Goal: Transaction & Acquisition: Purchase product/service

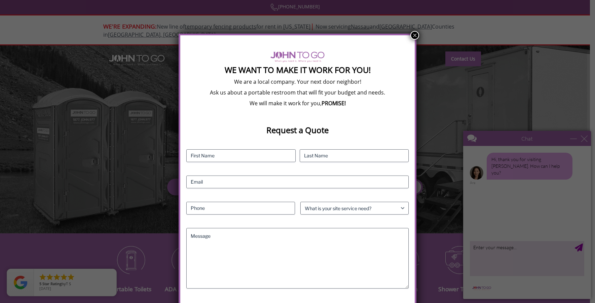
click at [502, 116] on div "We Want To Make It Work For You! We are a local company. Your next door neighbo…" at bounding box center [297, 151] width 595 height 303
click at [415, 35] on button "×" at bounding box center [415, 35] width 9 height 9
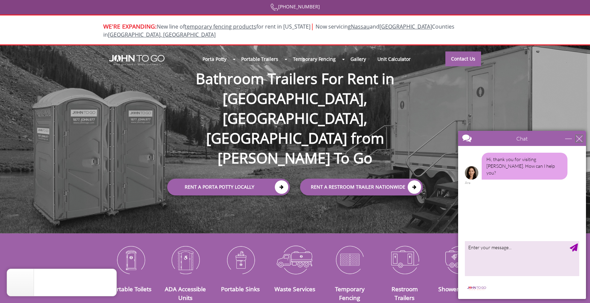
click at [581, 139] on div "close" at bounding box center [579, 138] width 7 height 7
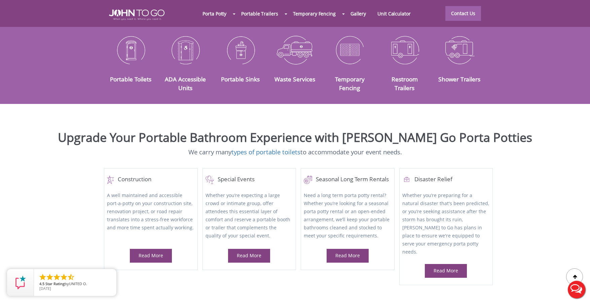
scroll to position [209, 0]
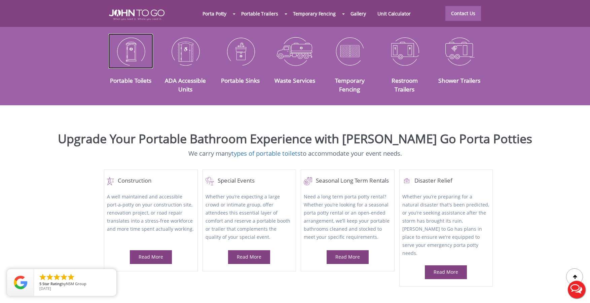
click at [134, 60] on img at bounding box center [130, 51] width 45 height 35
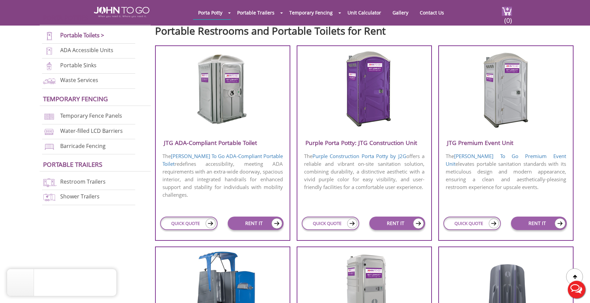
scroll to position [239, 0]
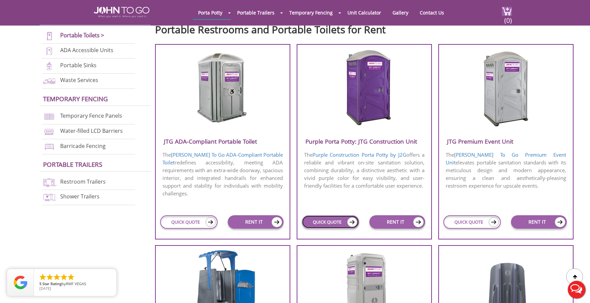
click at [340, 226] on link "QUICK QUOTE" at bounding box center [331, 221] width 58 height 13
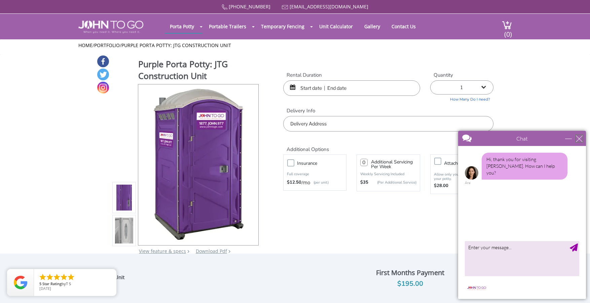
click at [580, 140] on div "close" at bounding box center [579, 138] width 7 height 7
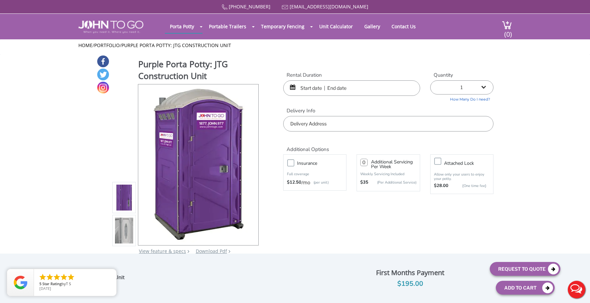
click at [343, 89] on input "text" at bounding box center [351, 87] width 137 height 15
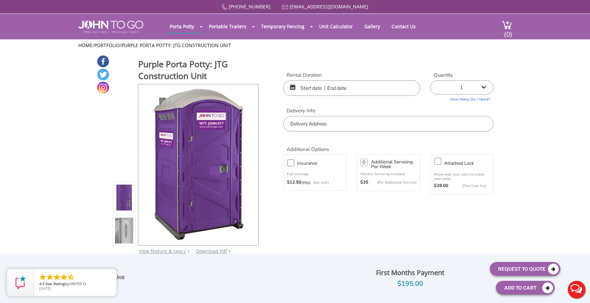
click at [357, 89] on input "text" at bounding box center [351, 87] width 137 height 15
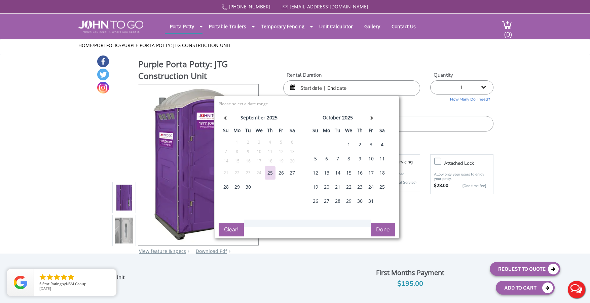
click at [236, 186] on div "29" at bounding box center [237, 186] width 11 height 13
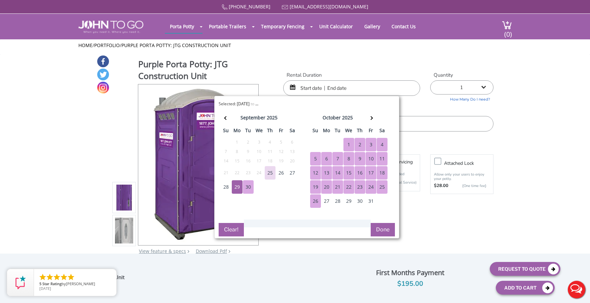
click at [315, 203] on div "26" at bounding box center [315, 201] width 11 height 13
type input "09/29/2025 to 10/26/2025"
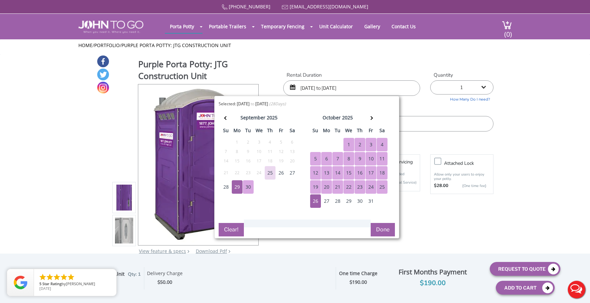
click at [378, 227] on button "Done" at bounding box center [383, 229] width 24 height 13
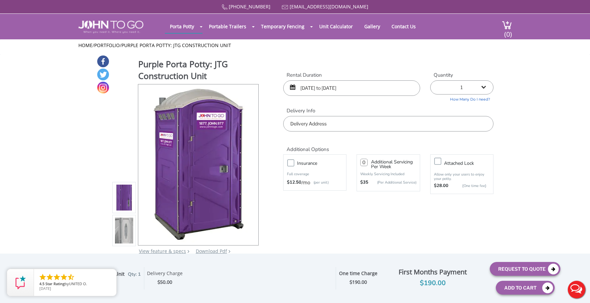
click at [376, 90] on input "09/29/2025 to 10/26/2025" at bounding box center [351, 87] width 137 height 15
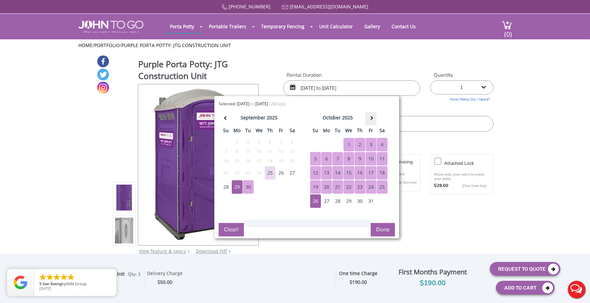
click at [373, 120] on th at bounding box center [370, 118] width 11 height 13
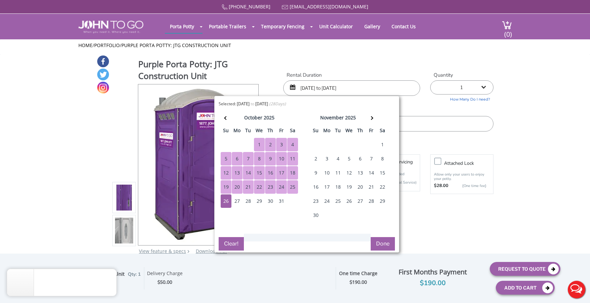
click at [324, 201] on div "24" at bounding box center [327, 201] width 11 height 13
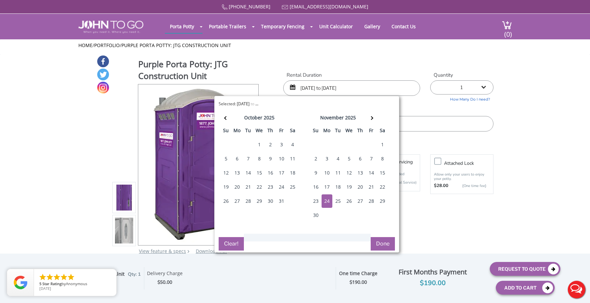
click at [386, 243] on button "Done" at bounding box center [383, 243] width 24 height 13
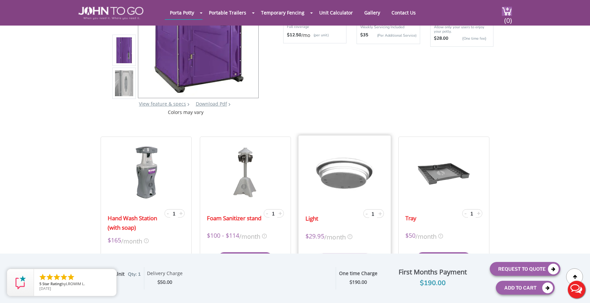
scroll to position [128, 0]
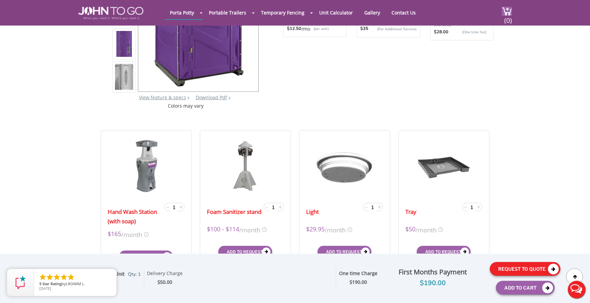
click at [524, 271] on button "Request To Quote" at bounding box center [525, 269] width 71 height 14
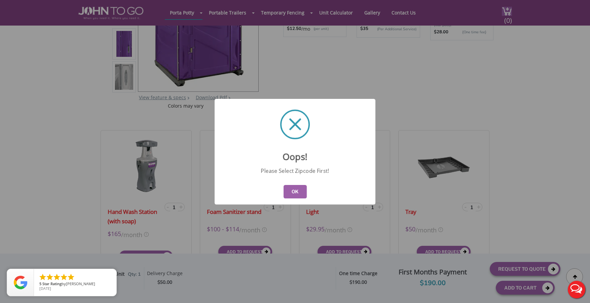
click at [298, 195] on button "OK" at bounding box center [295, 191] width 23 height 13
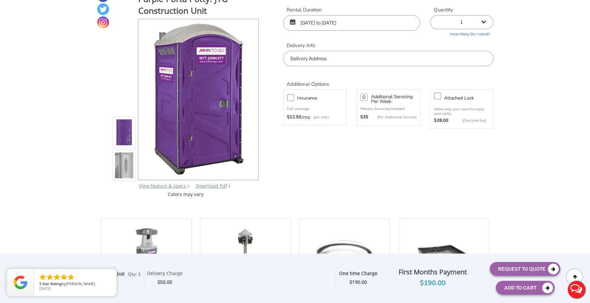
scroll to position [0, 0]
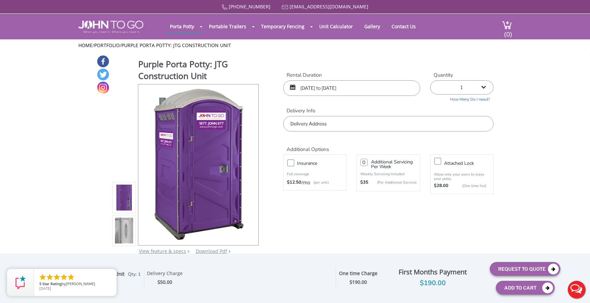
click at [305, 120] on input "text" at bounding box center [388, 123] width 210 height 15
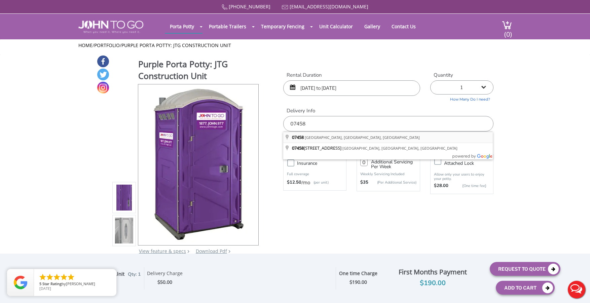
type input "Saddle River, NJ 07458, USA"
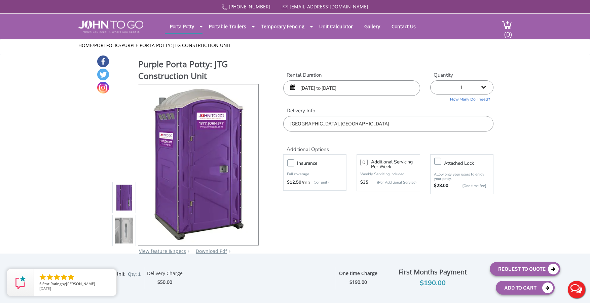
click at [295, 89] on div "09/29/2025 to 10/26/2025" at bounding box center [351, 87] width 137 height 15
click at [318, 88] on input "09/29/2025 to 10/26/2025" at bounding box center [351, 87] width 137 height 15
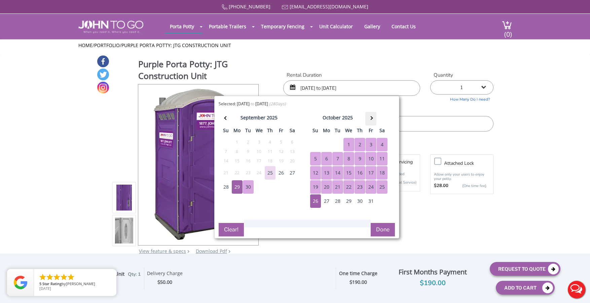
click at [369, 116] on th at bounding box center [370, 118] width 11 height 13
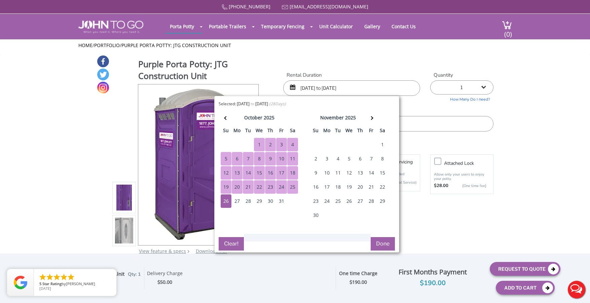
click at [327, 198] on div "24" at bounding box center [327, 201] width 11 height 13
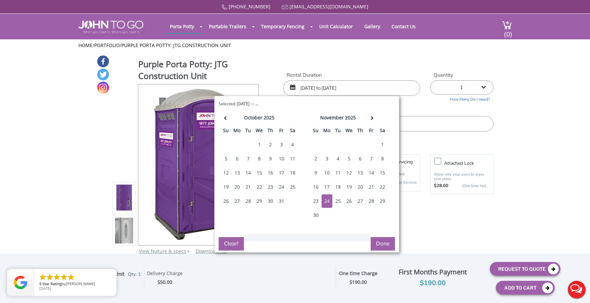
click at [387, 245] on button "Done" at bounding box center [383, 243] width 24 height 13
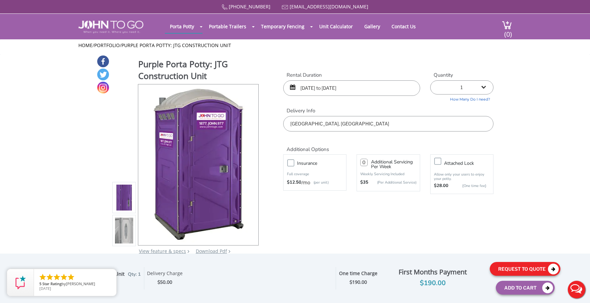
click at [514, 270] on button "Request To Quote" at bounding box center [525, 269] width 71 height 14
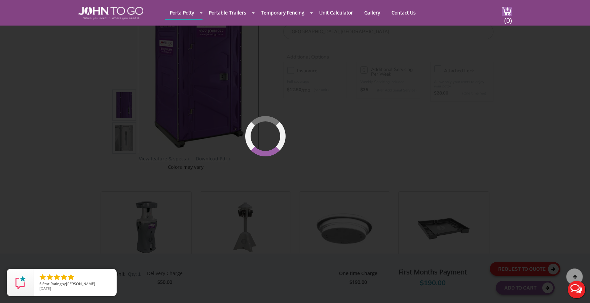
scroll to position [72, 0]
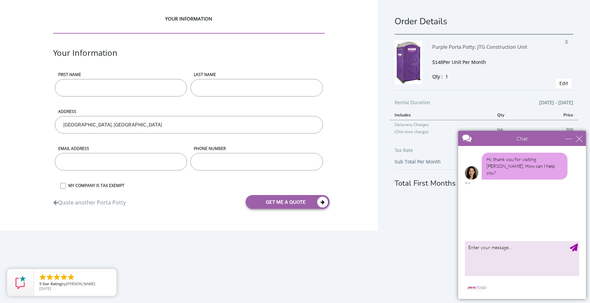
scroll to position [3, 0]
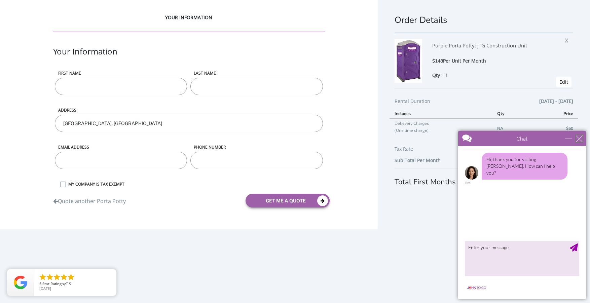
click at [577, 140] on div "close" at bounding box center [579, 138] width 7 height 7
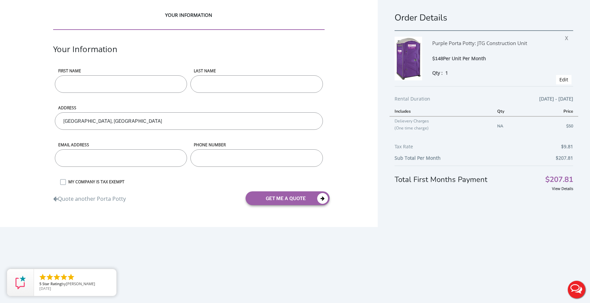
scroll to position [0, 0]
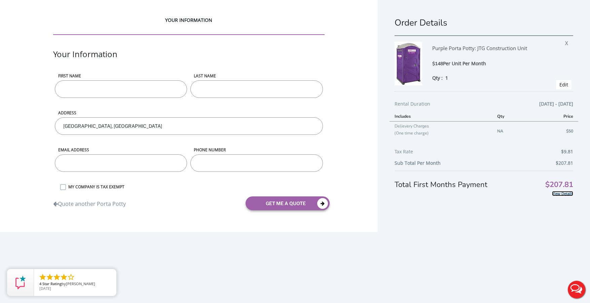
click at [552, 195] on link "View Details" at bounding box center [562, 193] width 21 height 5
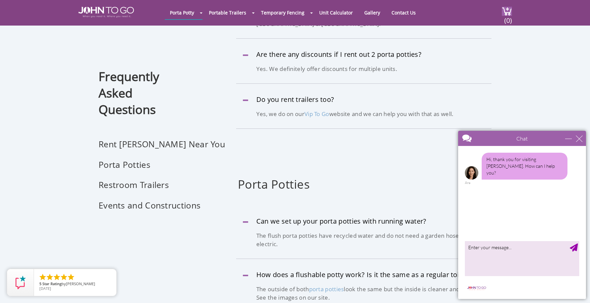
scroll to position [290, 0]
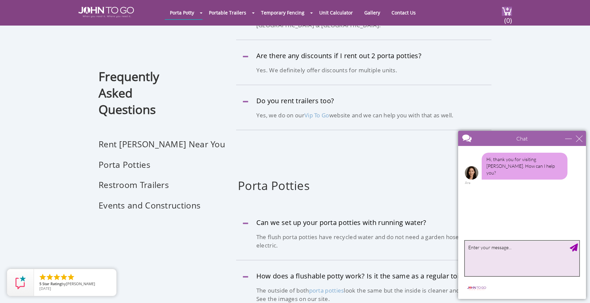
click at [502, 246] on textarea "type your message" at bounding box center [522, 258] width 114 height 35
click at [578, 138] on div "close" at bounding box center [579, 138] width 7 height 7
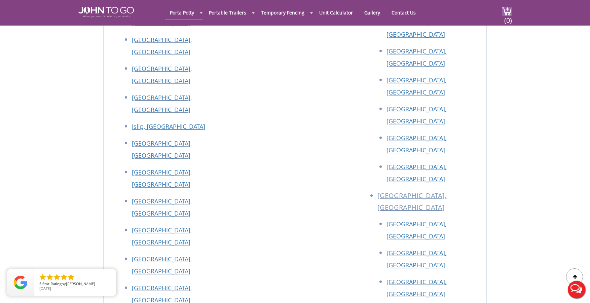
scroll to position [2439, 0]
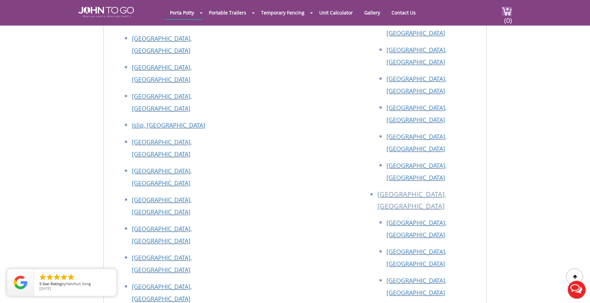
click at [572, 288] on button "Live Chat" at bounding box center [576, 289] width 27 height 27
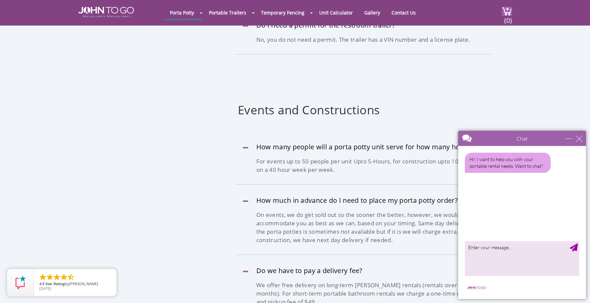
scroll to position [1103, 0]
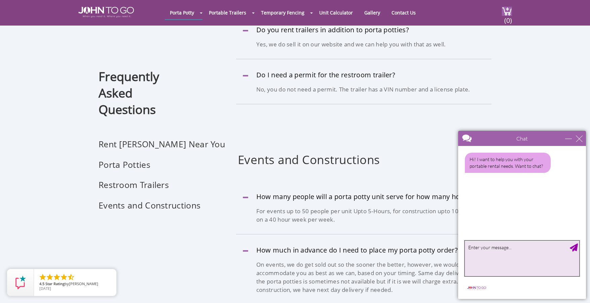
click at [502, 254] on textarea "type your message" at bounding box center [522, 258] width 114 height 35
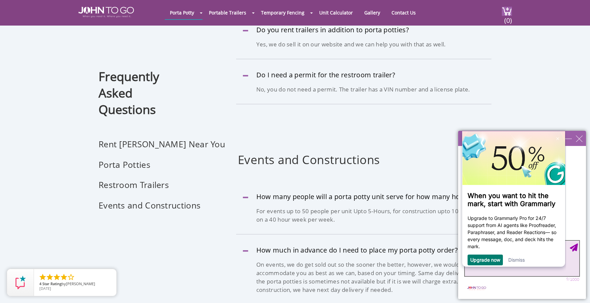
scroll to position [0, 0]
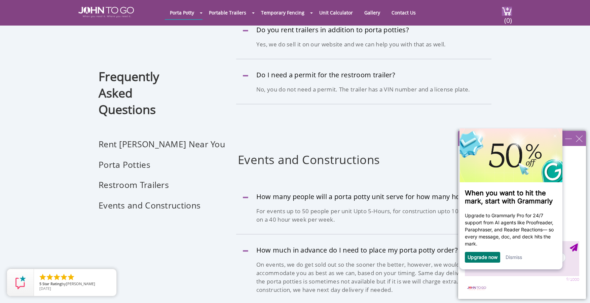
click at [515, 260] on link "Dismiss" at bounding box center [514, 257] width 16 height 6
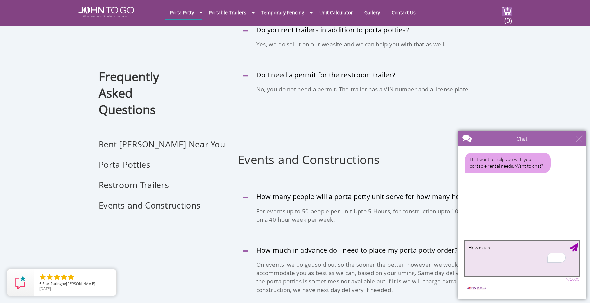
click at [504, 249] on textarea "How much" at bounding box center [522, 258] width 114 height 35
click at [501, 246] on textarea "How much for a portable toilet" at bounding box center [522, 258] width 114 height 35
click at [551, 248] on textarea "How much for a standard portable toilet" at bounding box center [522, 258] width 114 height 35
click at [558, 249] on textarea "How much for a standard portable toilet, No sanitizer needed" at bounding box center [522, 258] width 114 height 35
click at [511, 254] on textarea "How much for a standard portable toilet, No hand sanitizer needed" at bounding box center [522, 258] width 114 height 35
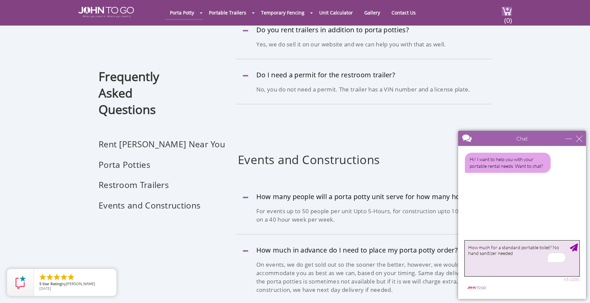
click at [548, 248] on textarea "How much for a standard portable toilet? No hand sanitizer needed" at bounding box center [522, 258] width 114 height 35
type textarea "How much for a standard portable toilet per month, pick up etc.? No hand saniti…"
click at [573, 250] on div "Send Message" at bounding box center [574, 248] width 8 height 8
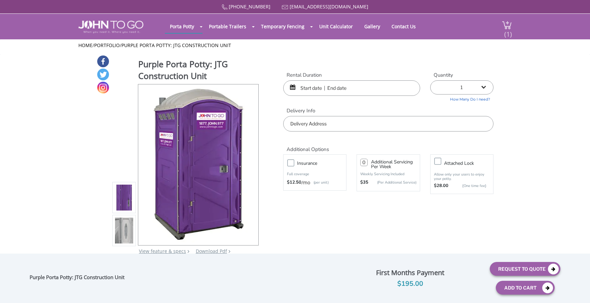
click at [507, 29] on span "(1)" at bounding box center [508, 31] width 8 height 14
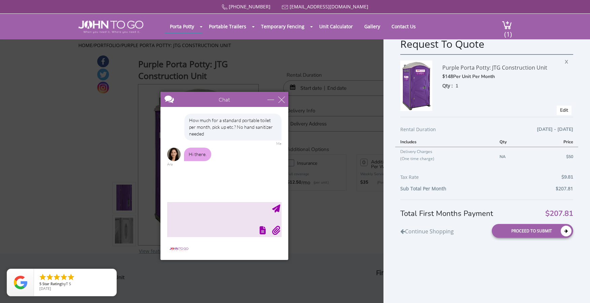
drag, startPoint x: 488, startPoint y: 141, endPoint x: 190, endPoint y: 102, distance: 300.4
click at [190, 102] on div at bounding box center [213, 100] width 104 height 16
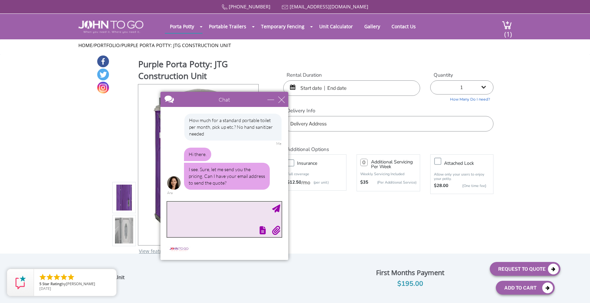
click at [209, 212] on textarea "type your message" at bounding box center [224, 219] width 114 height 35
type textarea "[EMAIL_ADDRESS][DOMAIN_NAME]"
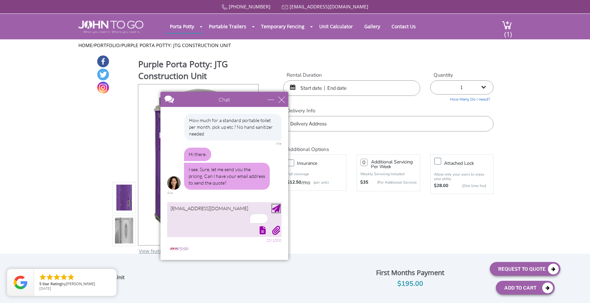
click at [279, 212] on div "Send Message" at bounding box center [276, 209] width 8 height 8
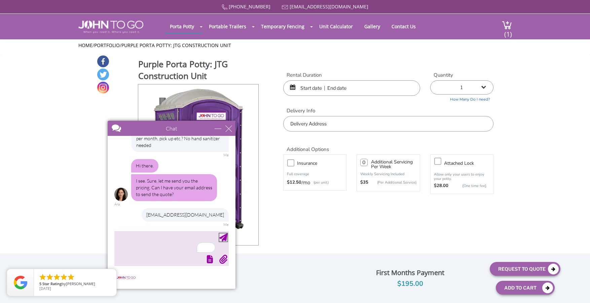
drag, startPoint x: 253, startPoint y: 99, endPoint x: 200, endPoint y: 128, distance: 60.2
click at [200, 128] on div at bounding box center [160, 129] width 104 height 16
click at [505, 29] on span "(1)" at bounding box center [508, 31] width 8 height 14
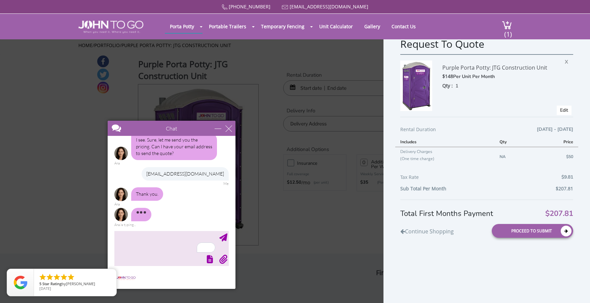
scroll to position [67, 0]
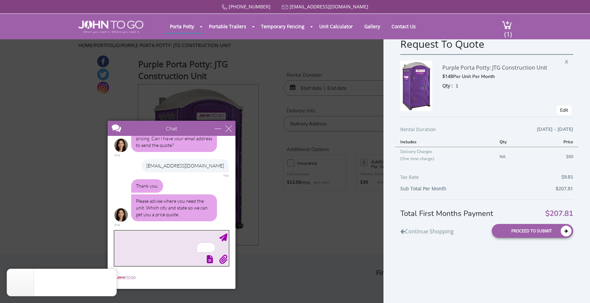
click at [174, 252] on textarea "To enrich screen reader interactions, please activate Accessibility in Grammarl…" at bounding box center [171, 248] width 114 height 35
type textarea "0"
click at [116, 239] on textarea "07458" at bounding box center [171, 248] width 114 height 35
type textarea "NJ 07458"
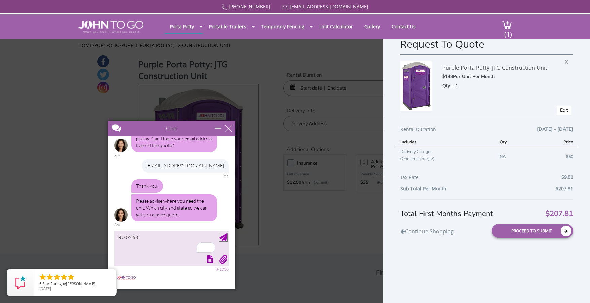
click at [221, 234] on div "Send Message" at bounding box center [223, 238] width 8 height 8
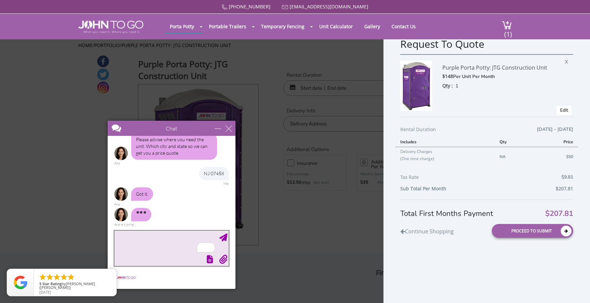
scroll to position [108, 0]
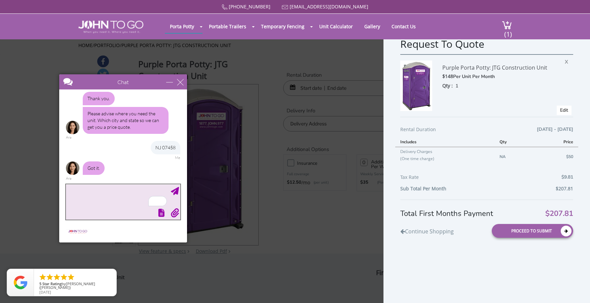
drag, startPoint x: 148, startPoint y: 127, endPoint x: 100, endPoint y: 80, distance: 67.1
click at [100, 80] on div at bounding box center [111, 82] width 104 height 16
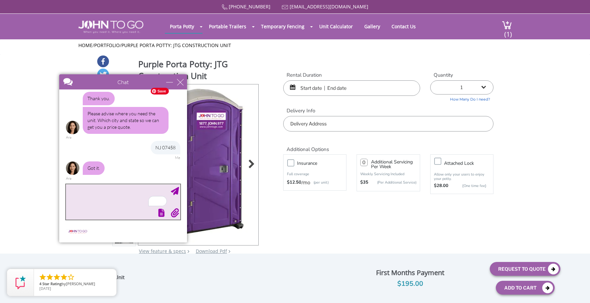
scroll to position [136, 0]
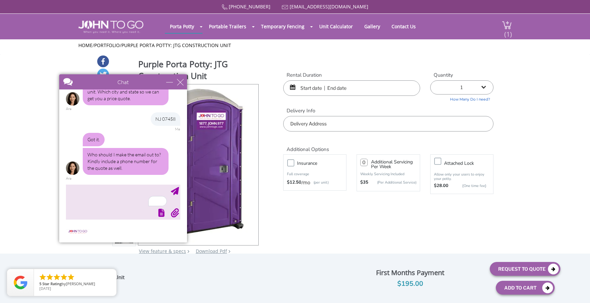
click at [508, 36] on span "(1)" at bounding box center [508, 31] width 8 height 14
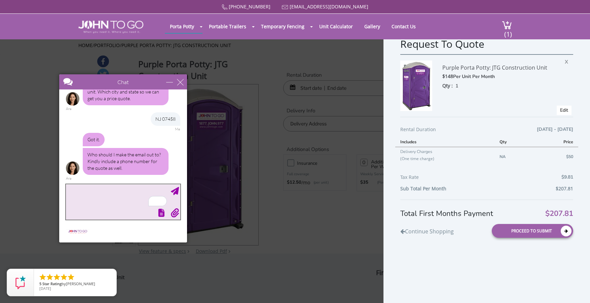
click at [136, 203] on textarea "To enrich screen reader interactions, please activate Accessibility in Grammarl…" at bounding box center [123, 201] width 114 height 35
click at [179, 194] on textarea "Gil. Phone 201 788 6988" at bounding box center [123, 201] width 114 height 35
type textarea "Gil. Phone 201 788 6988"
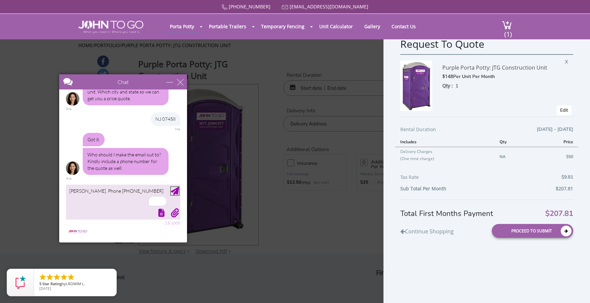
click at [174, 188] on div "Send Message" at bounding box center [175, 191] width 8 height 8
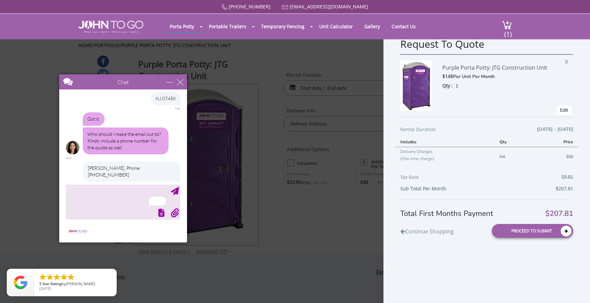
click at [91, 224] on div "CLOSE RETURN TO CHAT CANCEL UPLOAD MESSAGE NOT FOUND: [EN][63]. MESSAGE NOT FOU…" at bounding box center [123, 232] width 128 height 20
click at [95, 220] on div at bounding box center [123, 166] width 128 height 153
click at [94, 208] on div at bounding box center [123, 212] width 116 height 9
click at [96, 198] on textarea "To enrich screen reader interactions, please activate Accessibility in Grammarl…" at bounding box center [123, 201] width 114 height 35
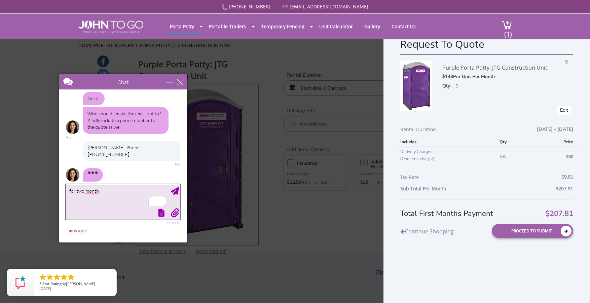
click at [180, 190] on textarea "for two month" at bounding box center [123, 201] width 114 height 35
type textarea "for two month"
click at [176, 188] on div "Send Message" at bounding box center [175, 191] width 8 height 8
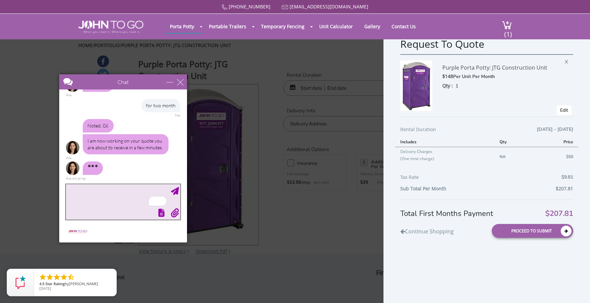
scroll to position [282, 0]
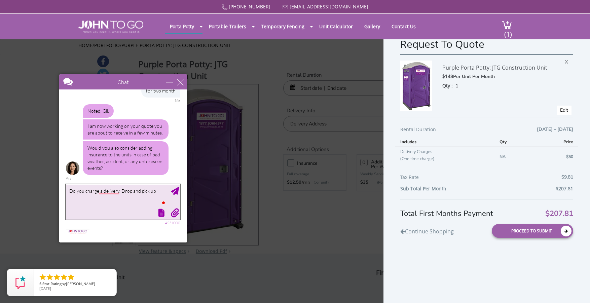
type textarea "Do you charge a delivery. Drop and pick up?"
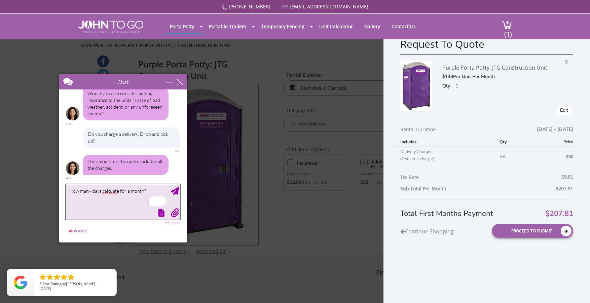
scroll to position [357, 0]
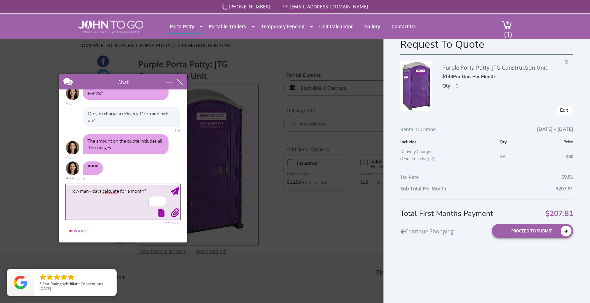
click at [68, 189] on textarea "How many days calcuate for a month?" at bounding box center [123, 201] width 114 height 35
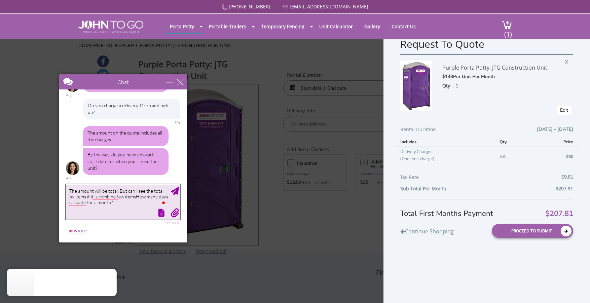
type textarea "The amount will be total. But can I see the total by items if it is combine few…"
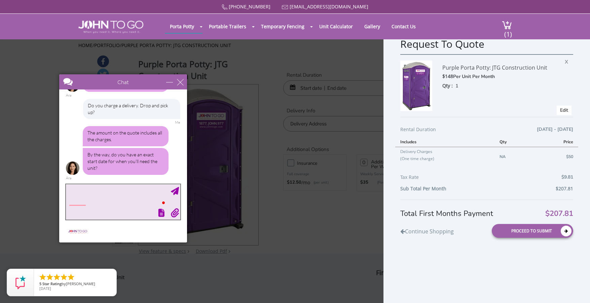
scroll to position [399, 0]
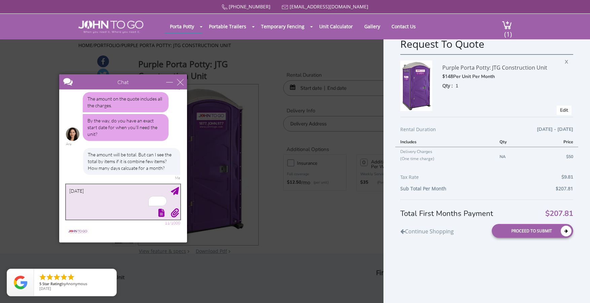
click at [67, 192] on textarea "Next monday" at bounding box center [123, 201] width 114 height 35
type textarea "Maybe, Next monday"
click at [171, 193] on div "Send Message" at bounding box center [175, 191] width 8 height 8
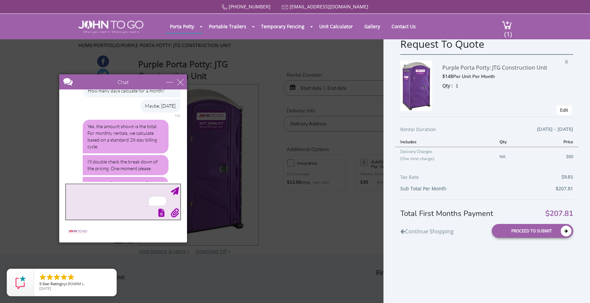
scroll to position [598, 0]
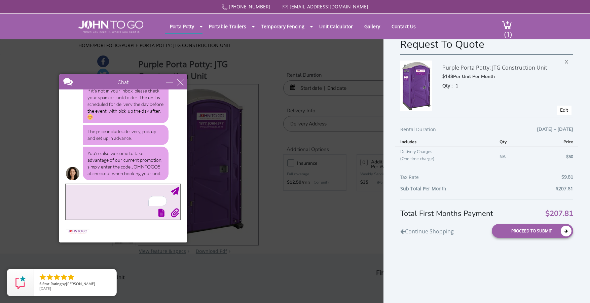
click at [94, 195] on textarea "To enrich screen reader interactions, please activate Accessibility in Grammarl…" at bounding box center [123, 201] width 114 height 35
type textarea "I"
type textarea "T"
type textarea "I got your quote"
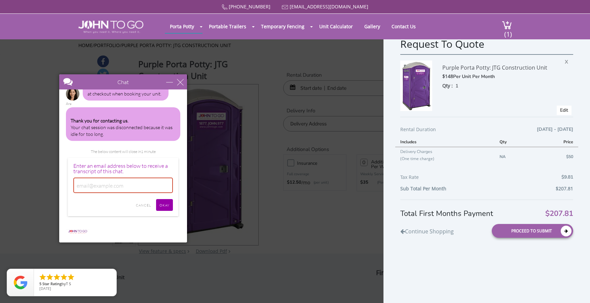
scroll to position [669, 0]
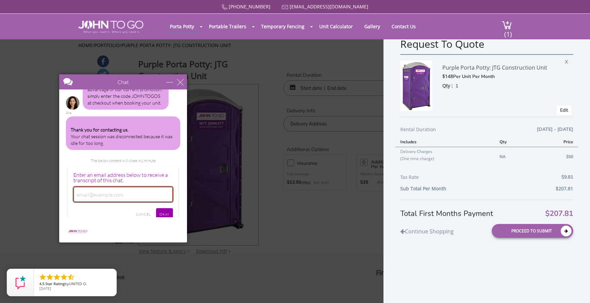
click at [122, 190] on input "email" at bounding box center [123, 194] width 100 height 15
click at [142, 193] on input "Stay,Iamwriingnow" at bounding box center [123, 194] width 100 height 15
type input "Stay,Iamwriingnow"
click at [137, 208] on input "Cancel" at bounding box center [144, 214] width 22 height 12
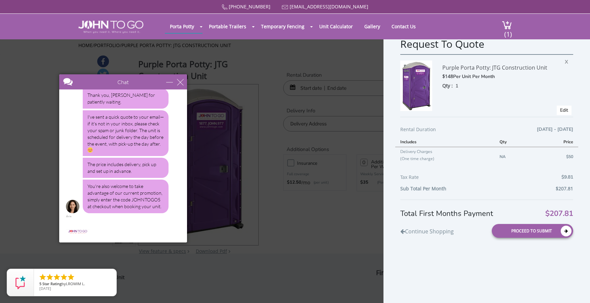
scroll to position [634, 0]
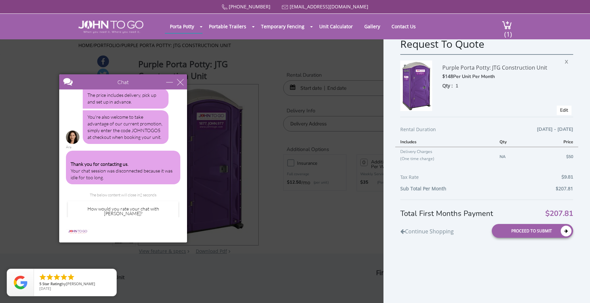
click at [97, 219] on img at bounding box center [101, 224] width 11 height 11
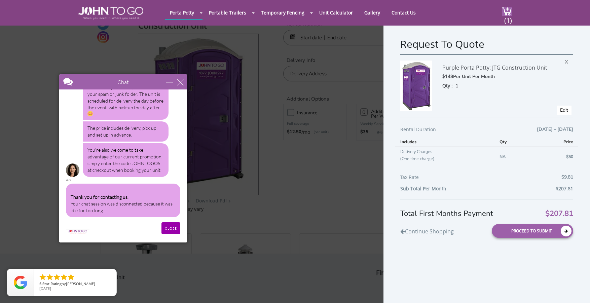
scroll to position [22, 0]
click at [112, 214] on div "Thank you for contacting us. Your chat session was disconnected because it was …" at bounding box center [123, 202] width 114 height 37
click at [135, 153] on div "You're also welcome to take advantage of our current promotion, simply enter th…" at bounding box center [126, 160] width 86 height 34
click at [86, 284] on span "5 Star Rating by JOHN H." at bounding box center [75, 284] width 72 height 5
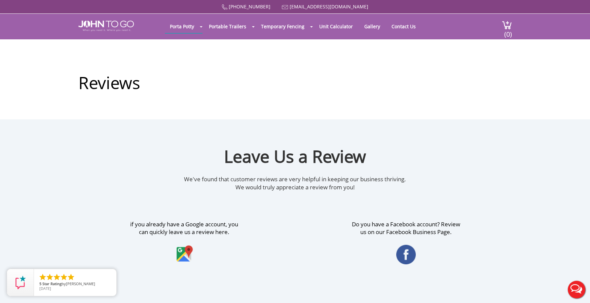
click at [575, 289] on button "Live Chat" at bounding box center [576, 289] width 27 height 27
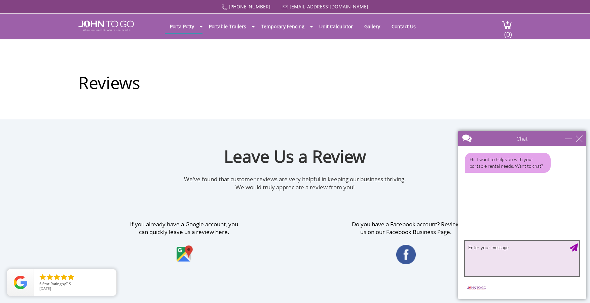
click at [493, 249] on textarea "type your message" at bounding box center [522, 258] width 114 height 35
click at [515, 253] on textarea "I got a quote. Question. The delivery Charge $50 is for Drop and pick up after …" at bounding box center [522, 258] width 114 height 35
type textarea "I got a quote. Question. The delivery Charge $50 is for Drop and pick up includ…"
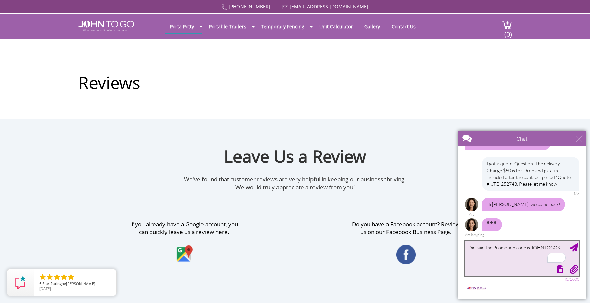
scroll to position [38, 0]
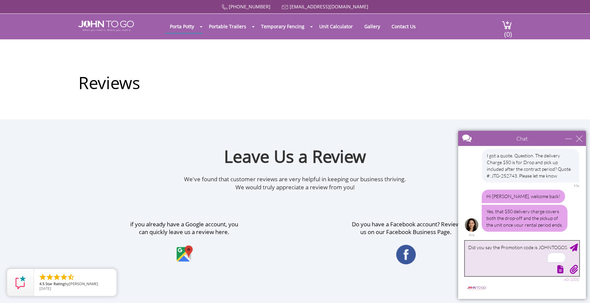
click at [565, 249] on textarea "Did you say the Promotion code is JOHNTOGOS" at bounding box center [522, 258] width 114 height 35
type textarea "Did you say the Promotion code is JOHNTOGOS when check out? How much discount?"
click at [574, 247] on div "Send Message" at bounding box center [574, 248] width 8 height 8
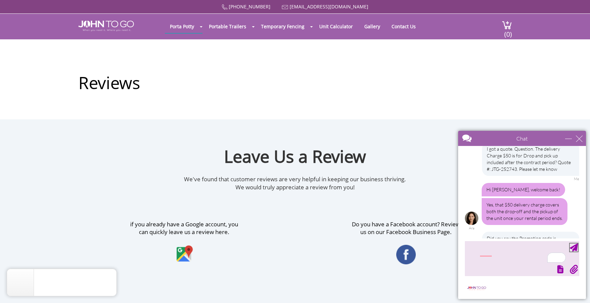
scroll to position [72, 0]
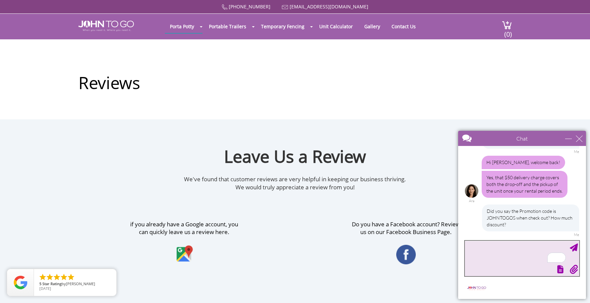
click at [511, 250] on textarea "To enrich screen reader interactions, please activate Accessibility in Grammarl…" at bounding box center [522, 258] width 114 height 35
click at [475, 248] on textarea "Is it including the hand sanitizer or not" at bounding box center [522, 258] width 114 height 35
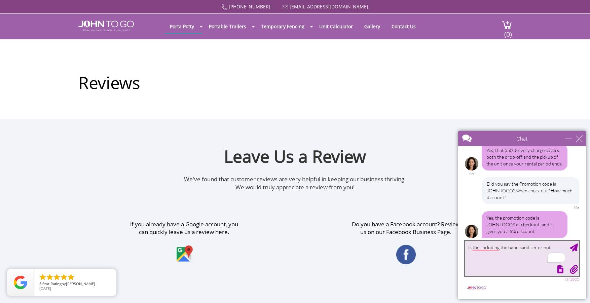
scroll to position [106, 0]
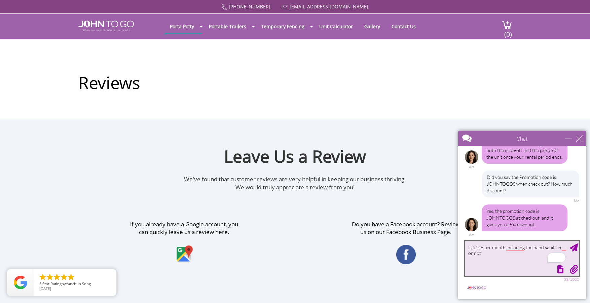
type textarea "Is $148 per month including the hand sanitizer or not"
click at [575, 248] on div "Send Message" at bounding box center [574, 248] width 8 height 8
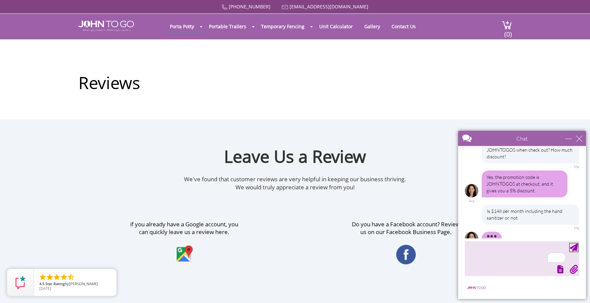
scroll to position [153, 0]
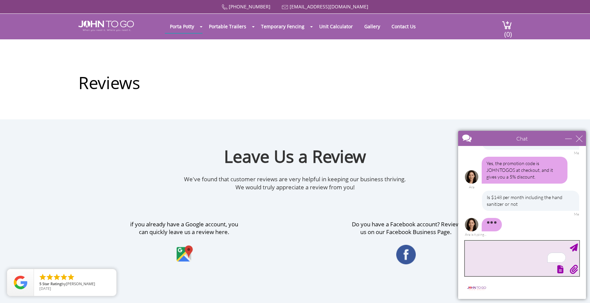
click at [484, 259] on textarea "To enrich screen reader interactions, please activate Accessibility in Grammarl…" at bounding box center [522, 258] width 114 height 35
type textarea "I"
type textarea "C"
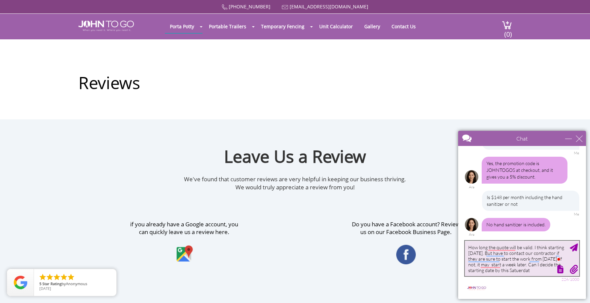
type textarea "How long the quote will be valid. I think starting Monday. But have to contact …"
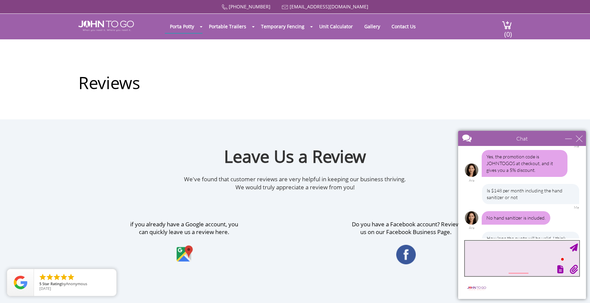
scroll to position [208, 0]
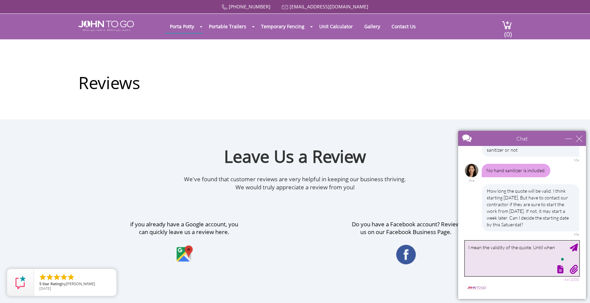
type textarea "I mean the validity of the quote. Until when?"
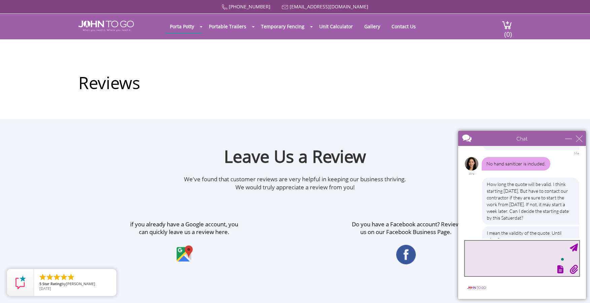
scroll to position [230, 0]
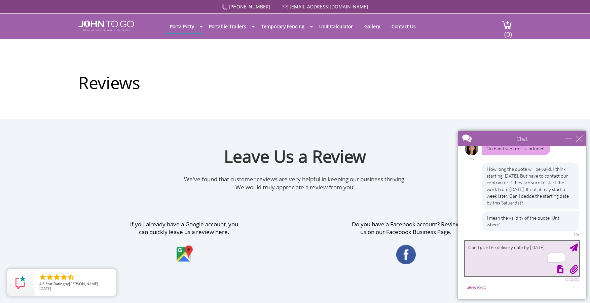
type textarea "Can I give the delivery date by this Saturday?"
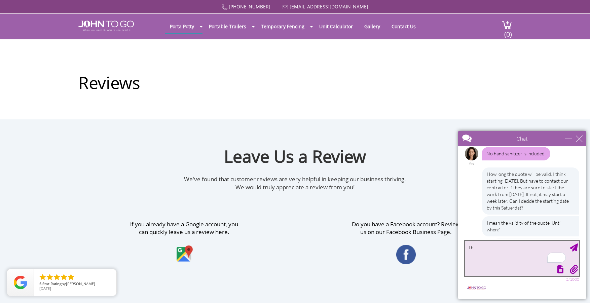
scroll to position [266, 0]
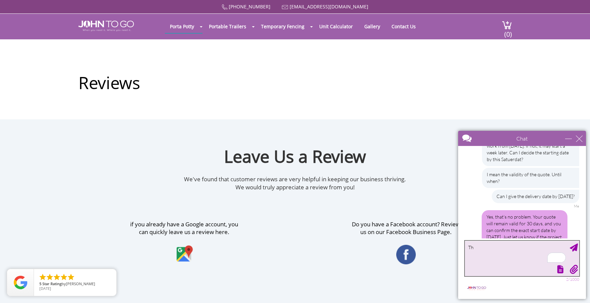
type textarea "T"
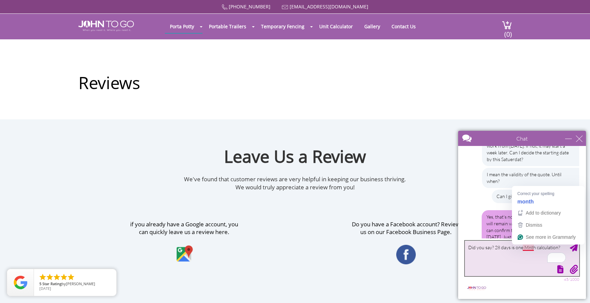
click at [527, 246] on textarea "Did you say? 28 days is one Mnth calculation?" at bounding box center [522, 258] width 114 height 35
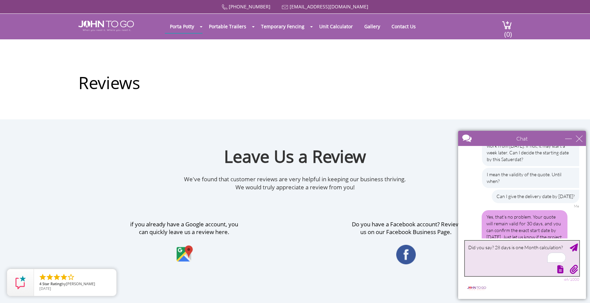
type textarea "Did you say? 28 days is one Month calculation?"
click at [580, 247] on div at bounding box center [522, 222] width 128 height 153
click at [578, 248] on div "Send Message" at bounding box center [574, 248] width 8 height 8
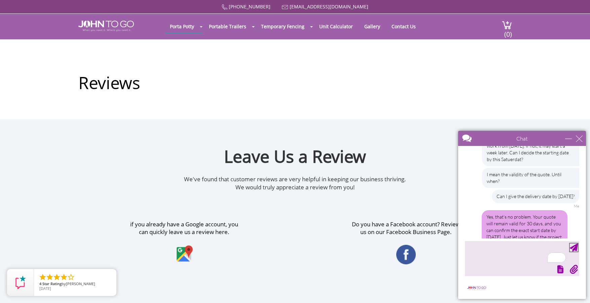
scroll to position [339, 0]
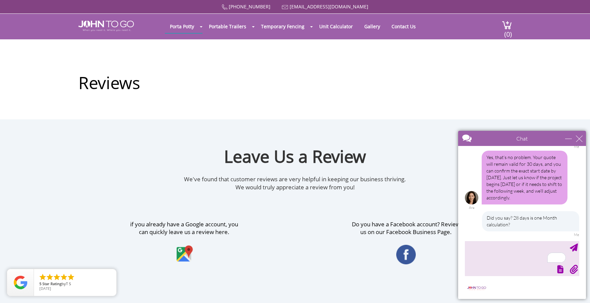
click at [503, 271] on div at bounding box center [522, 268] width 116 height 9
click at [500, 288] on div "CLOSE RETURN TO CHAT CANCEL UPLOAD MESSAGE NOT FOUND: [EN][63]. MESSAGE NOT FOU…" at bounding box center [522, 289] width 128 height 20
click at [502, 264] on textarea "To enrich screen reader interactions, please activate Accessibility in Grammarl…" at bounding box center [522, 258] width 114 height 35
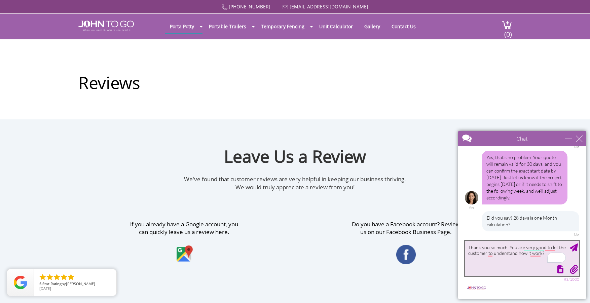
click at [506, 248] on textarea "Thank you so much. You are very good to let the customer to understand how it w…" at bounding box center [522, 258] width 114 height 35
click at [490, 255] on textarea "Thank you. You are very good at letting the customer to understand how it work?" at bounding box center [522, 258] width 114 height 35
type textarea "Thank you. You are very good at letting the customer understand how it works."
click at [575, 251] on div "Send Message" at bounding box center [574, 248] width 8 height 8
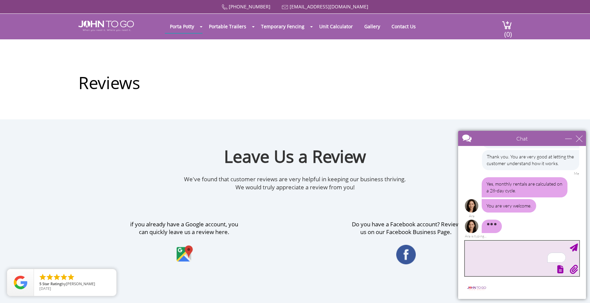
scroll to position [424, 0]
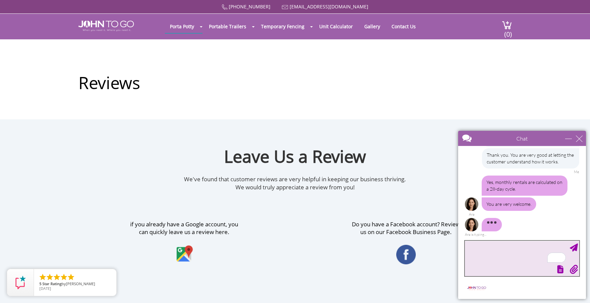
click at [510, 261] on textarea "To enrich screen reader interactions, please activate Accessibility in Grammarl…" at bounding box center [522, 258] width 114 height 35
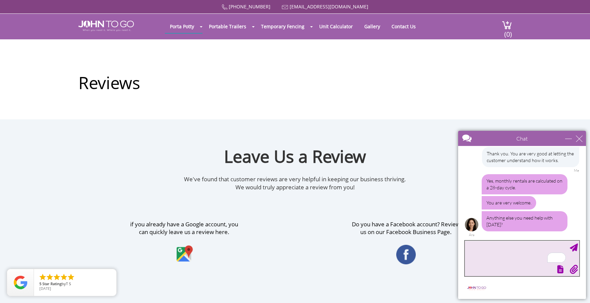
scroll to position [425, 0]
type textarea "B"
click at [576, 253] on textarea "Take your time for the other customer. Bye" at bounding box center [522, 258] width 114 height 35
type textarea "Take your time for the other customer. Bye"
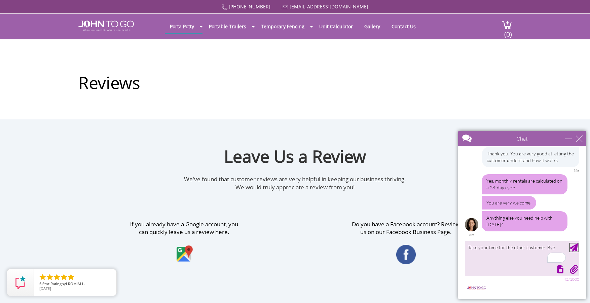
click at [576, 248] on div "Send Message" at bounding box center [574, 248] width 8 height 8
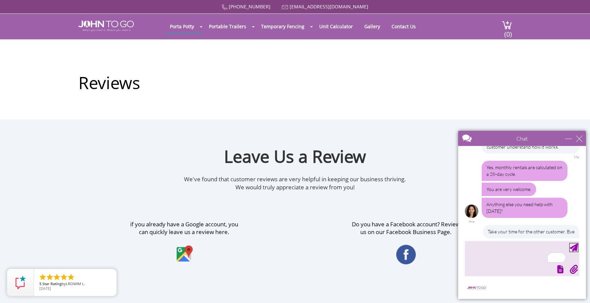
scroll to position [446, 0]
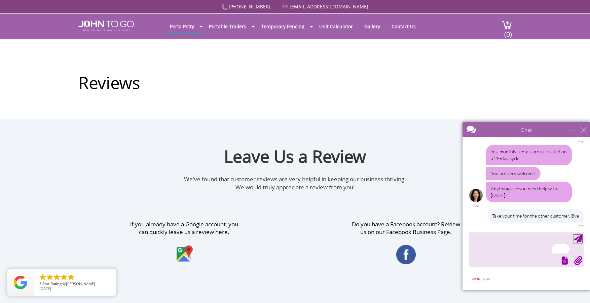
drag, startPoint x: 538, startPoint y: 138, endPoint x: 542, endPoint y: 129, distance: 10.4
click at [542, 129] on div at bounding box center [515, 130] width 104 height 16
click at [356, 110] on div "Reviews" at bounding box center [295, 79] width 434 height 80
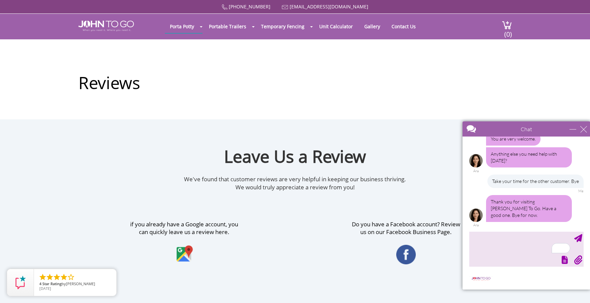
scroll to position [473, 0]
click at [586, 130] on div "close" at bounding box center [584, 129] width 7 height 7
type input "Continue Chat"
type input "End Chat"
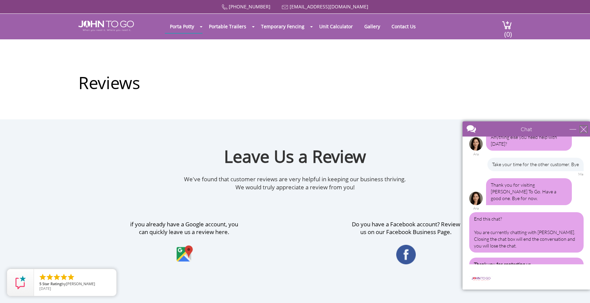
scroll to position [622, 0]
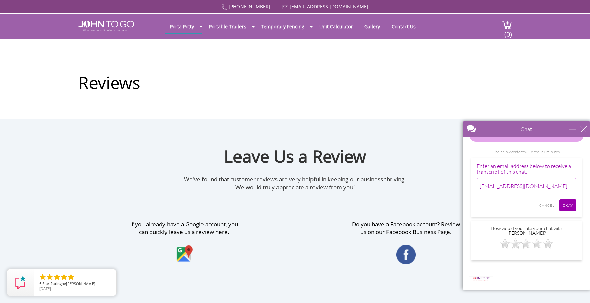
click at [577, 274] on div "Continue Chat End Chat CLOSE RETURN TO CHAT CANCEL UPLOAD MESSAGE NOT FOUND: [E…" at bounding box center [527, 280] width 128 height 20
click at [546, 247] on img at bounding box center [548, 243] width 11 height 11
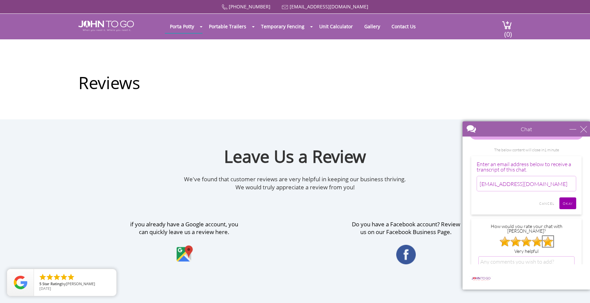
scroll to position [692, 0]
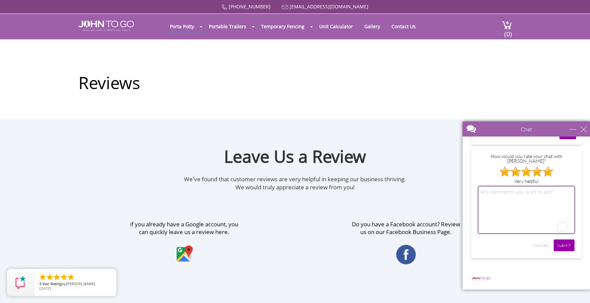
click at [489, 198] on textarea "To enrich screen reader interactions, please activate Accessibility in Grammarl…" at bounding box center [527, 209] width 96 height 47
type textarea "Excellant"
click at [554, 248] on input "SUBMIT" at bounding box center [564, 246] width 21 height 12
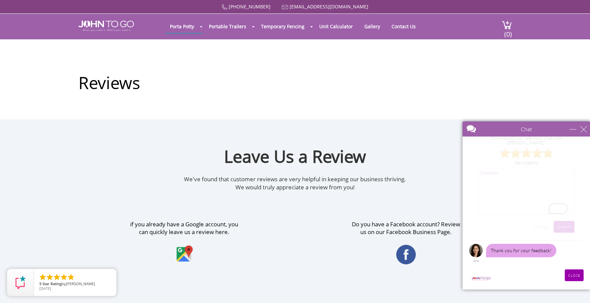
scroll to position [503, 0]
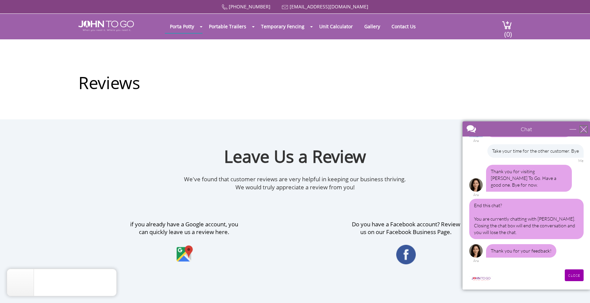
drag, startPoint x: 583, startPoint y: 129, endPoint x: 585, endPoint y: 151, distance: 22.3
click at [586, 150] on main "Chat Email grkim888@hotmail.com Your Question * Email * grkim888@hotmail.com Yo…" at bounding box center [527, 205] width 128 height 168
click at [579, 273] on input "CLOSE" at bounding box center [574, 276] width 19 height 12
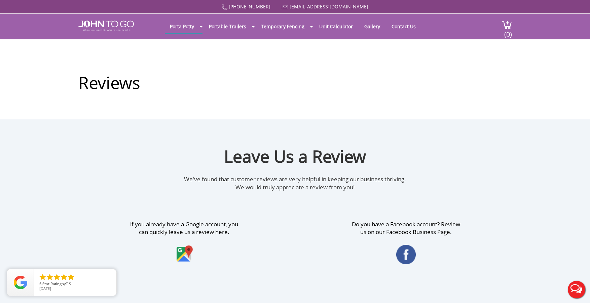
scroll to position [0, 0]
